Goal: Task Accomplishment & Management: Manage account settings

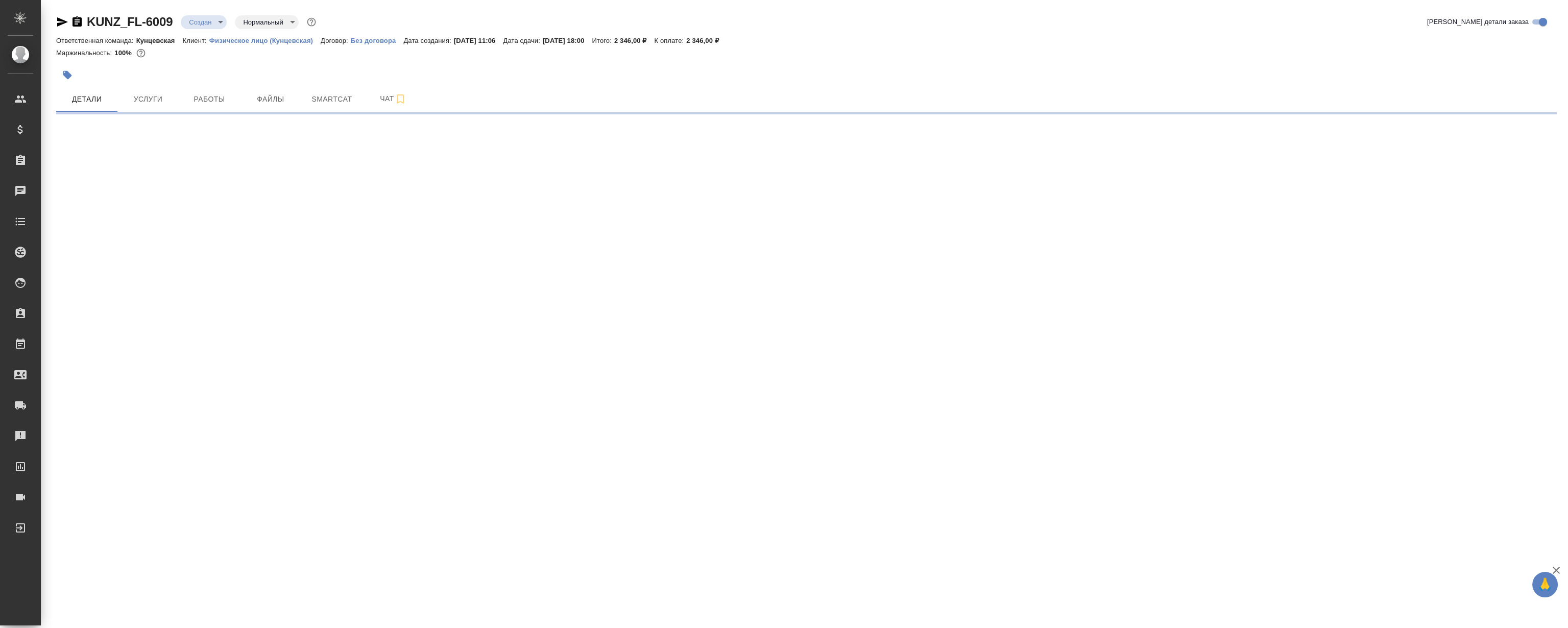
select select "RU"
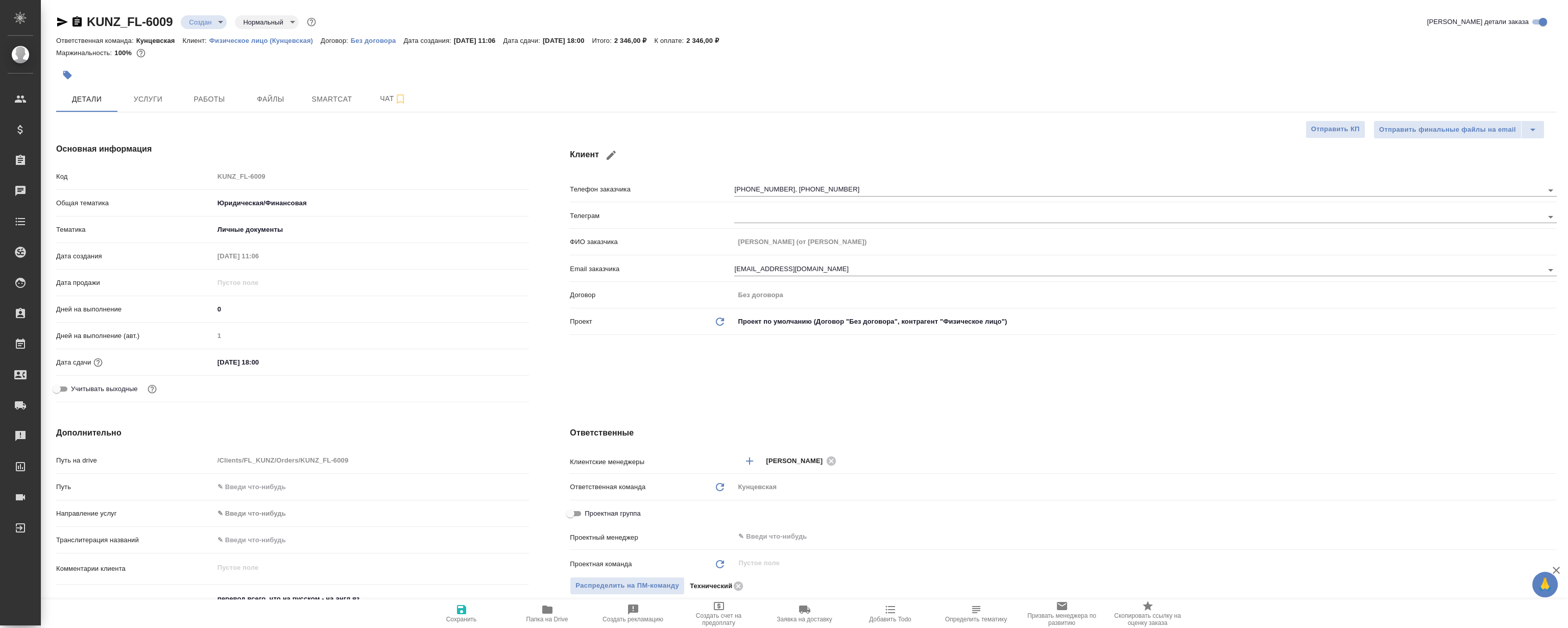
type textarea "x"
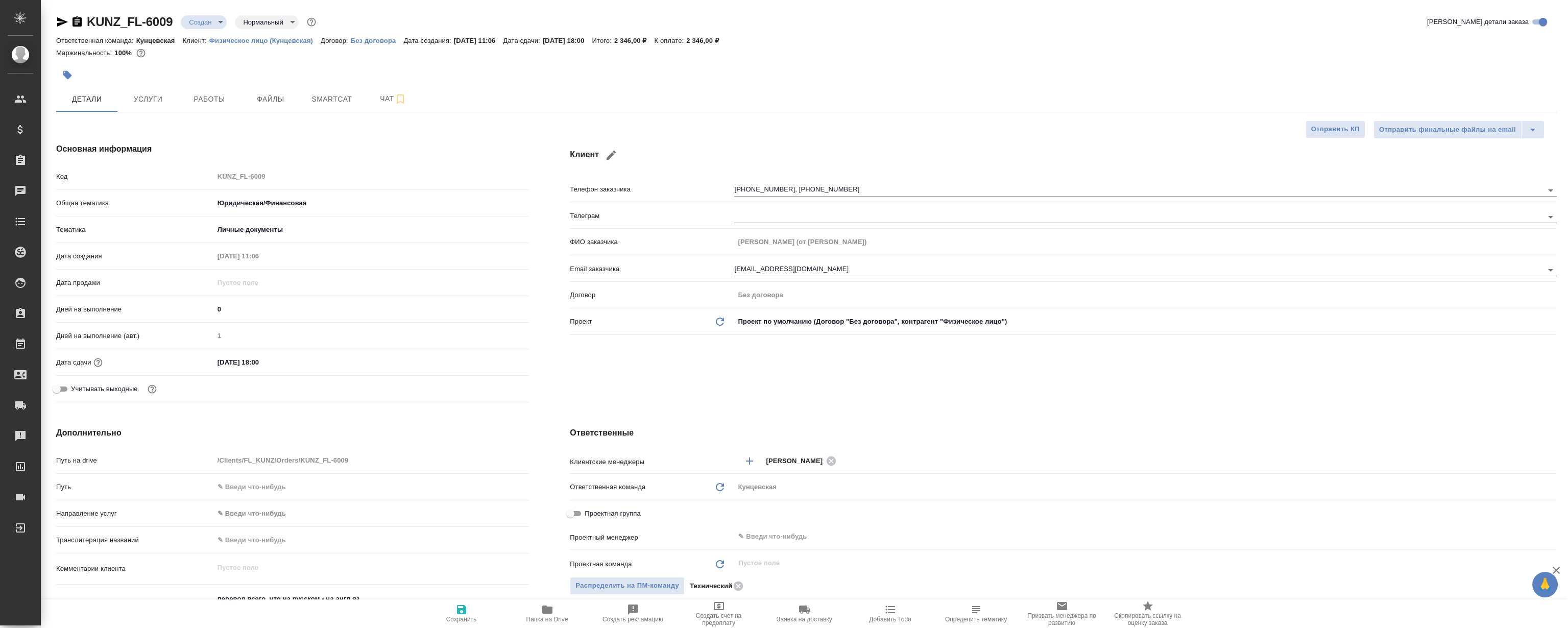
type textarea "x"
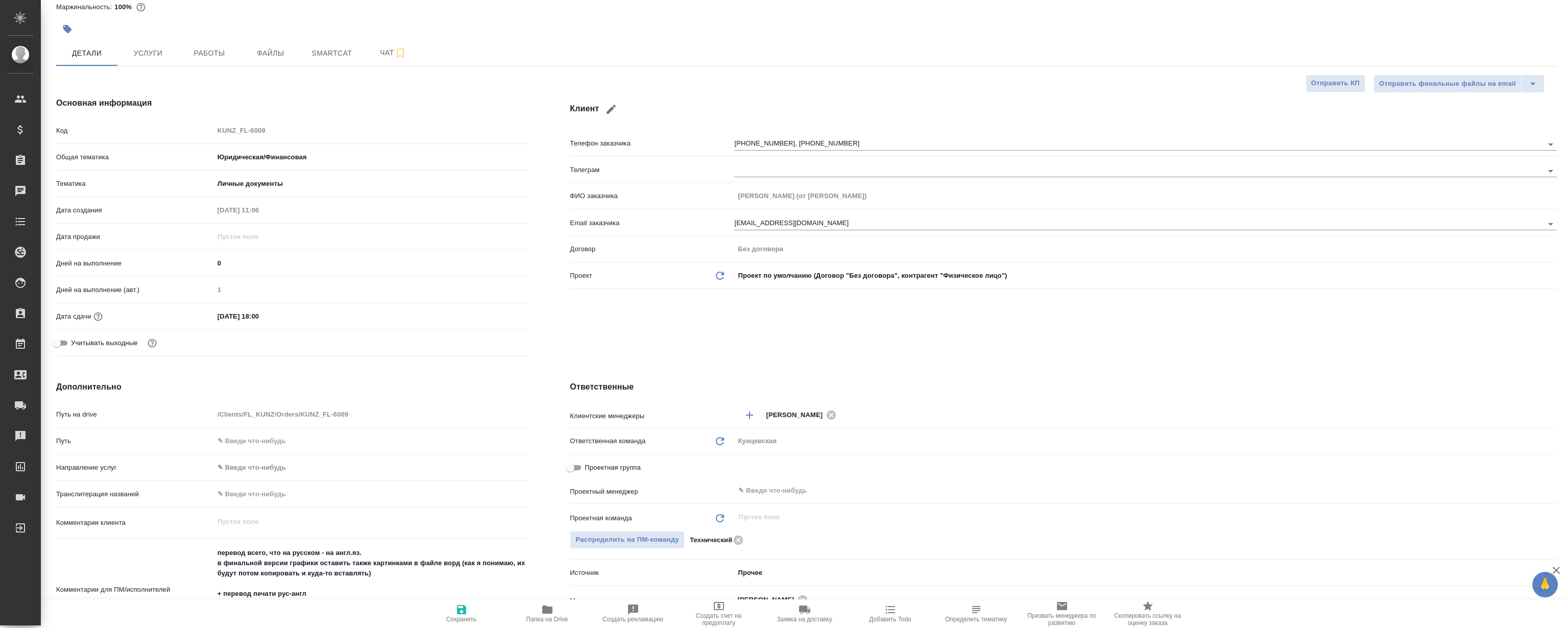
scroll to position [139, 0]
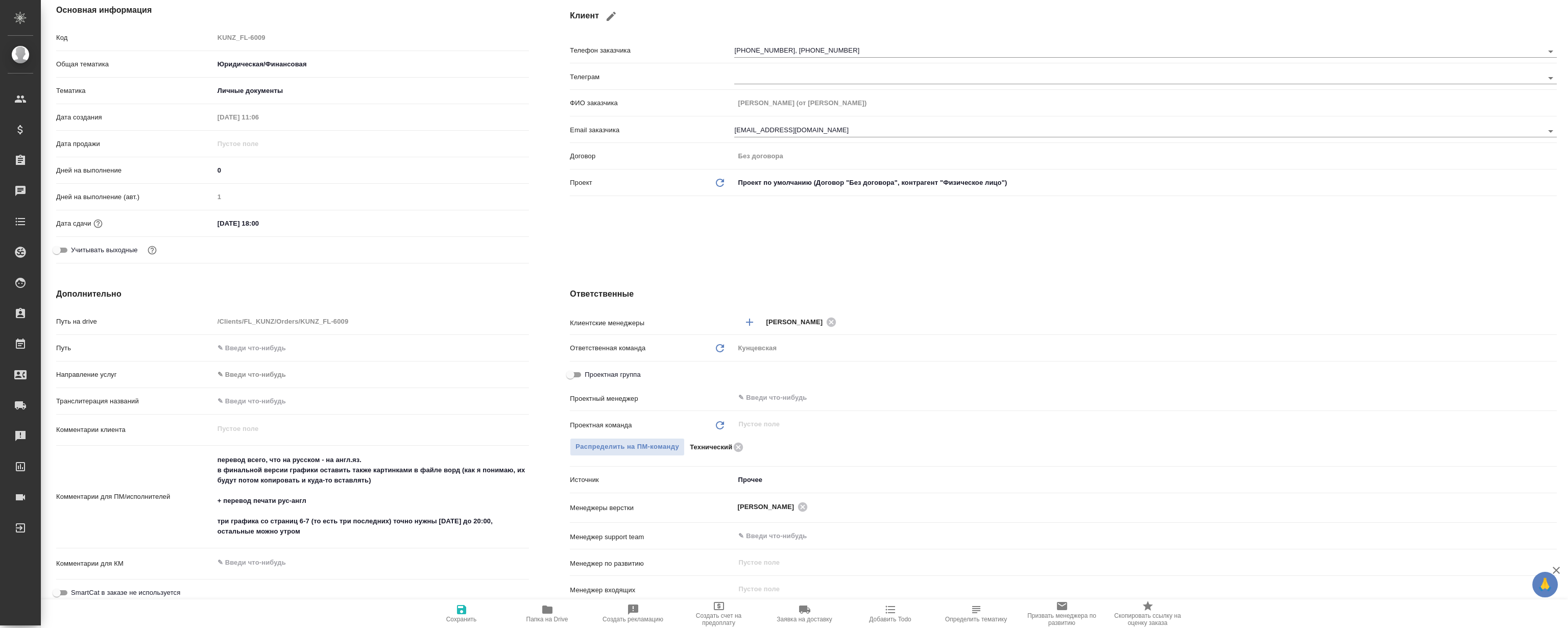
type textarea "x"
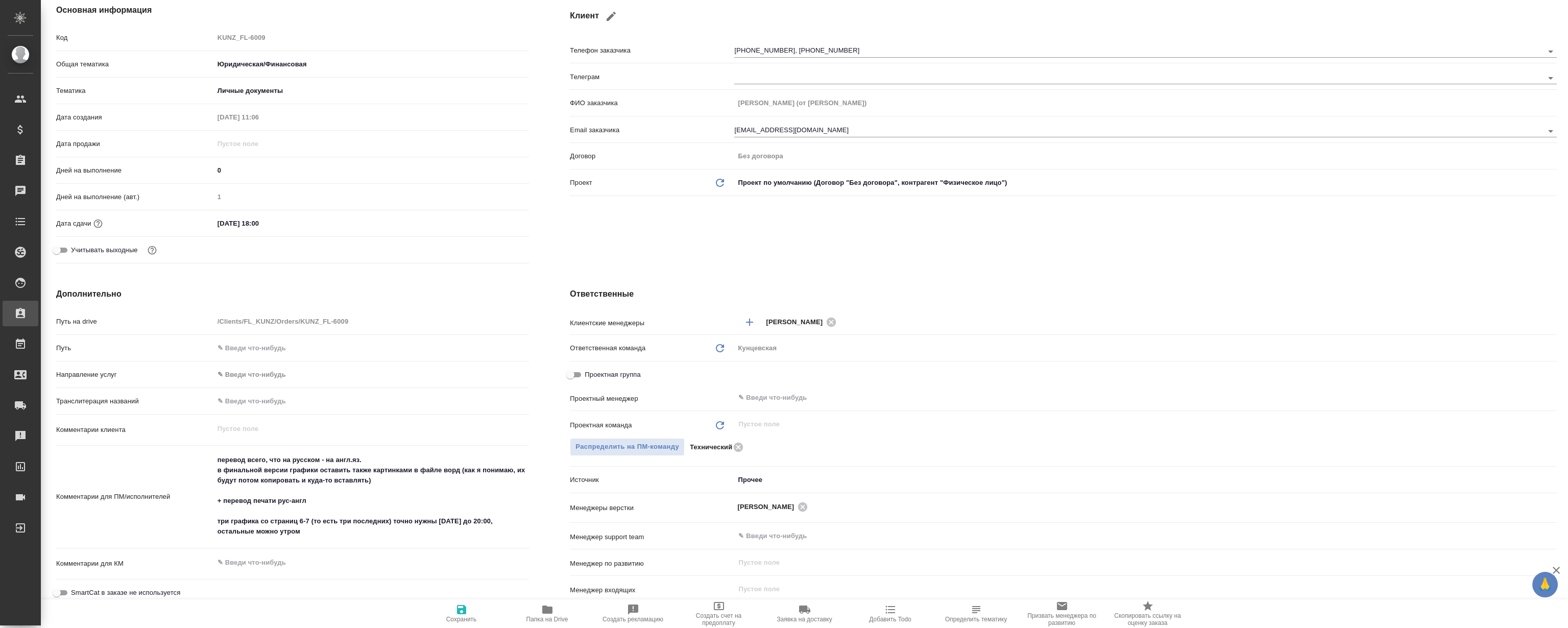
type textarea "x"
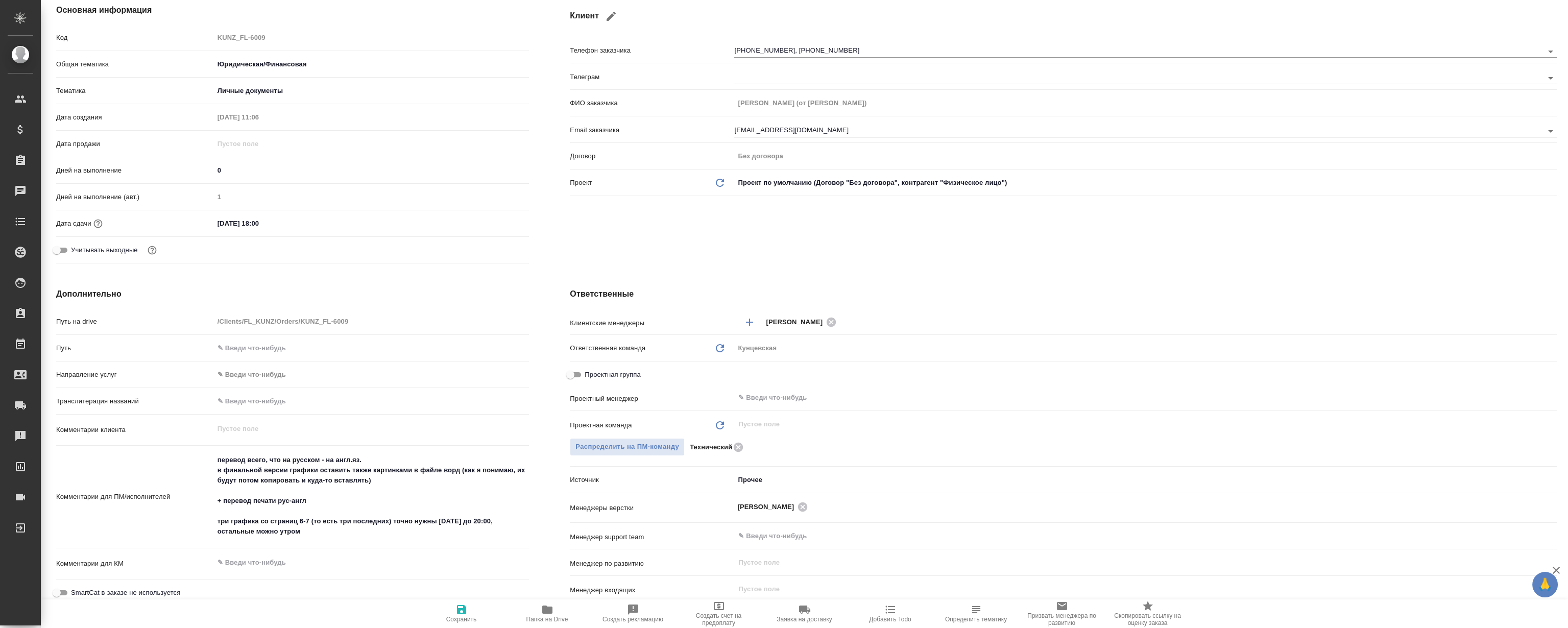
type textarea "x"
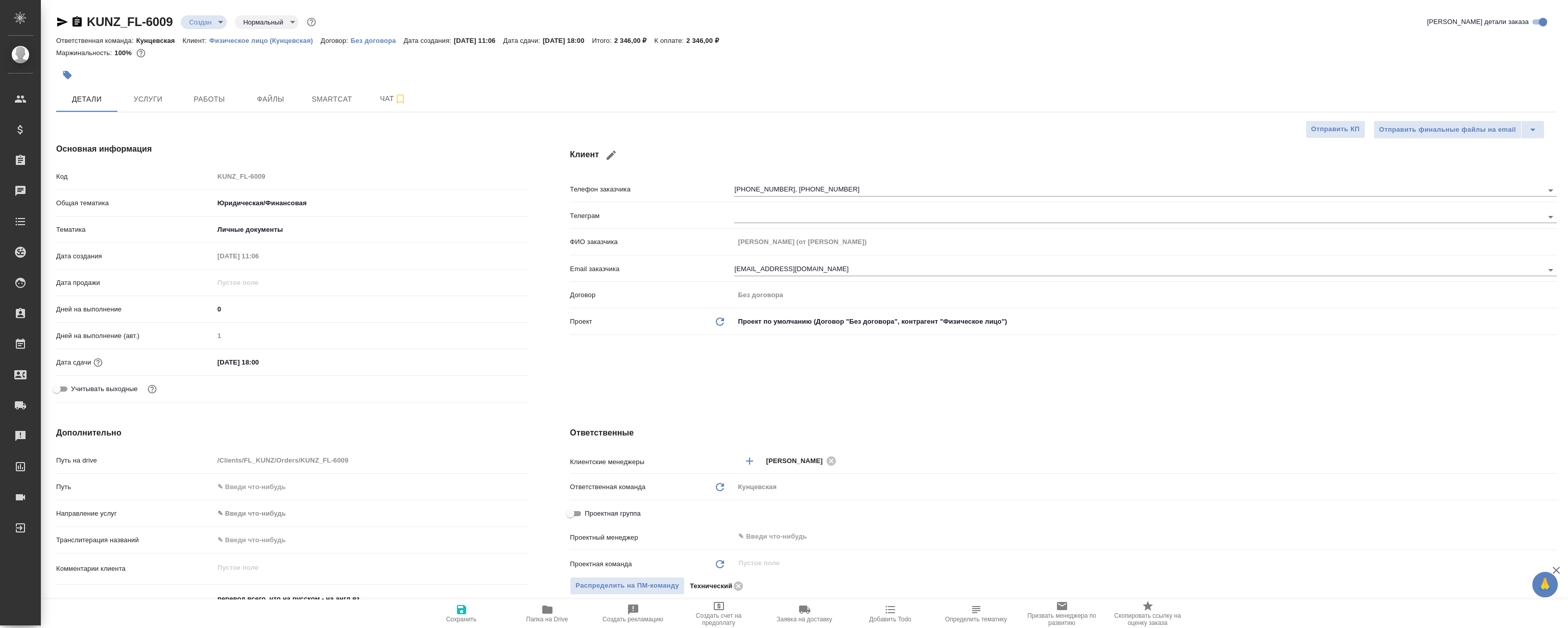
type textarea "x"
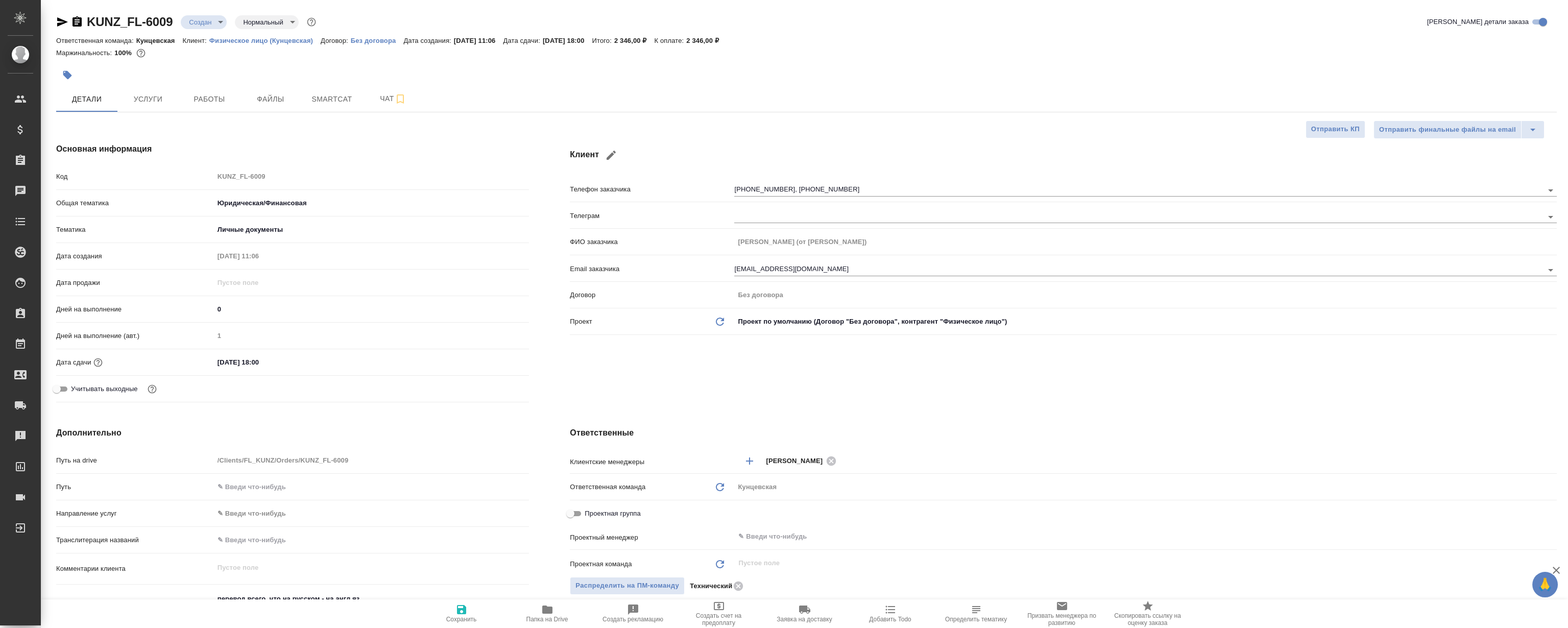
type textarea "x"
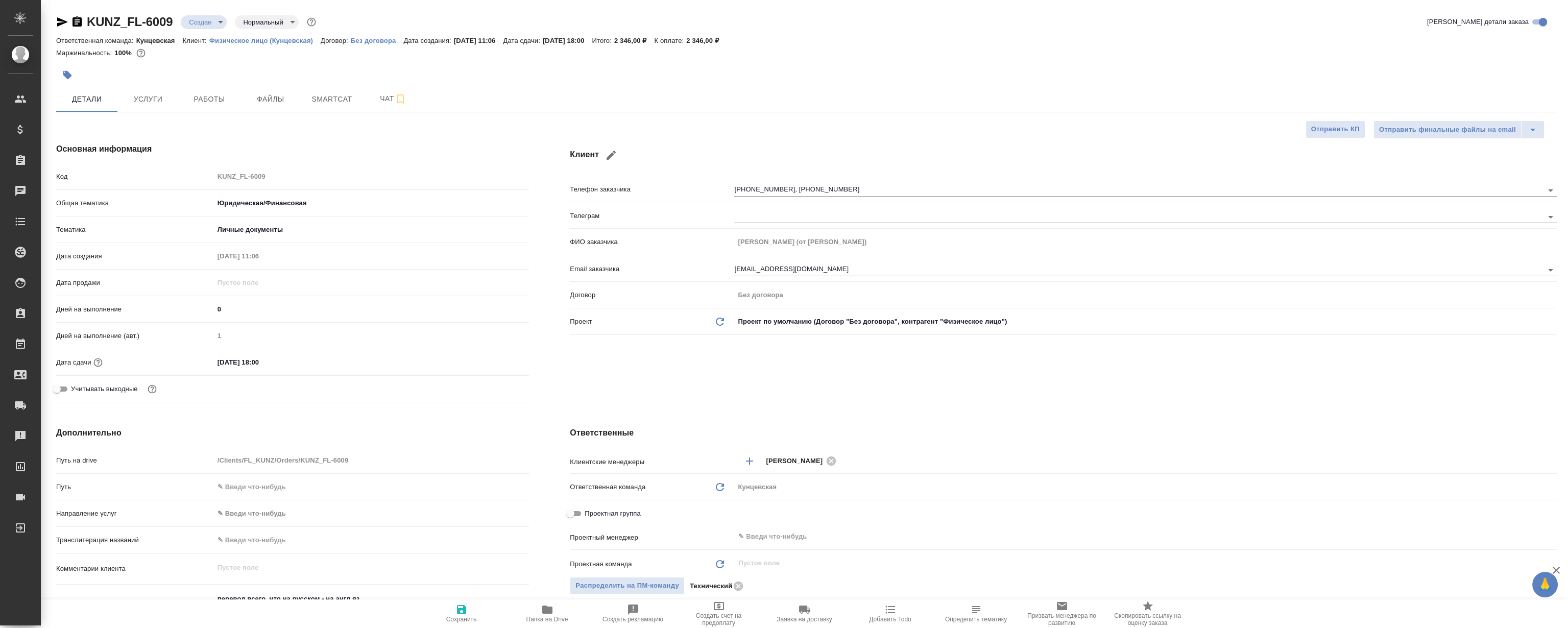
type textarea "x"
